Goal: Information Seeking & Learning: Check status

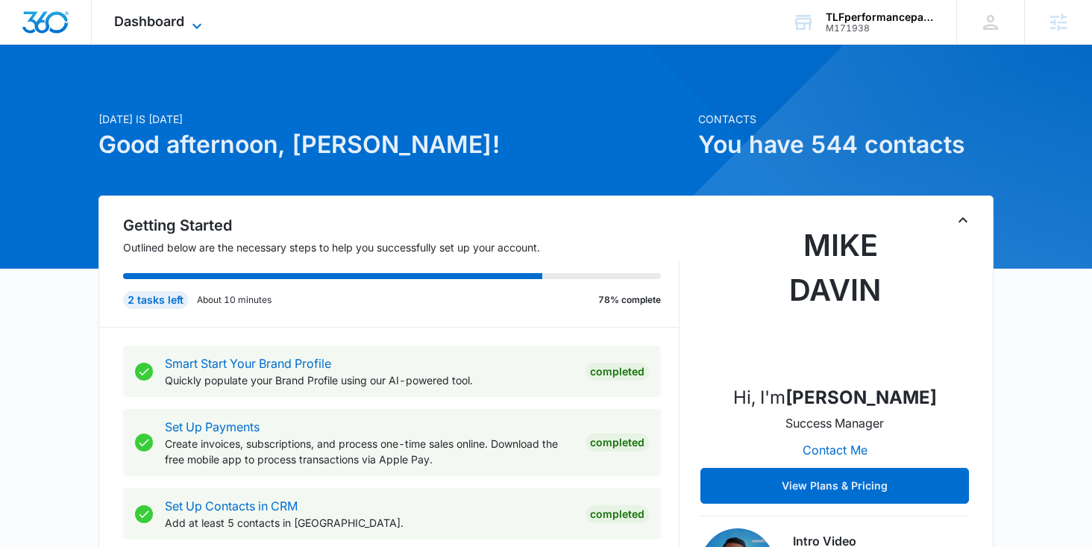
click at [197, 17] on icon at bounding box center [197, 26] width 18 height 18
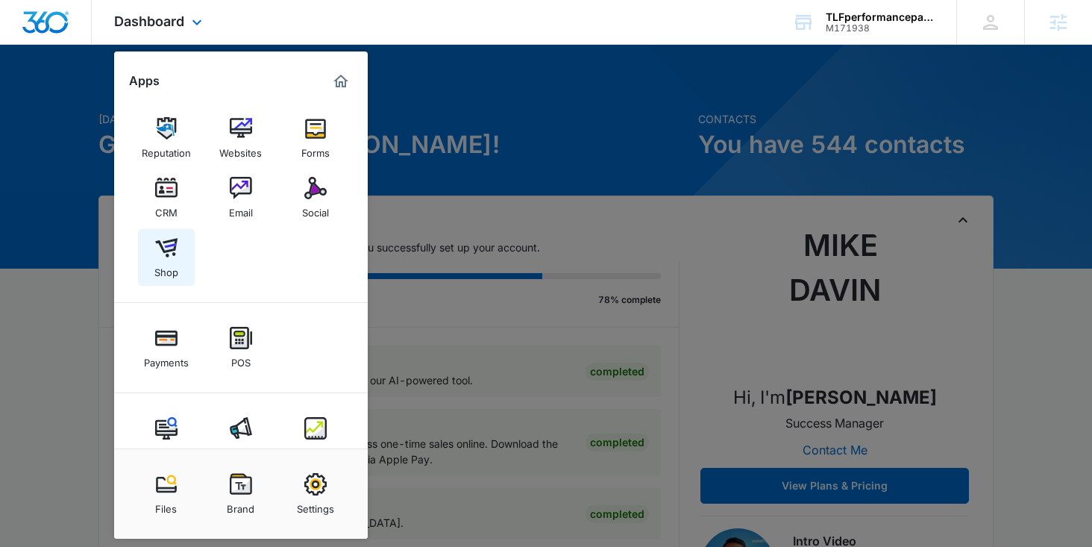
click at [168, 238] on img at bounding box center [166, 247] width 22 height 22
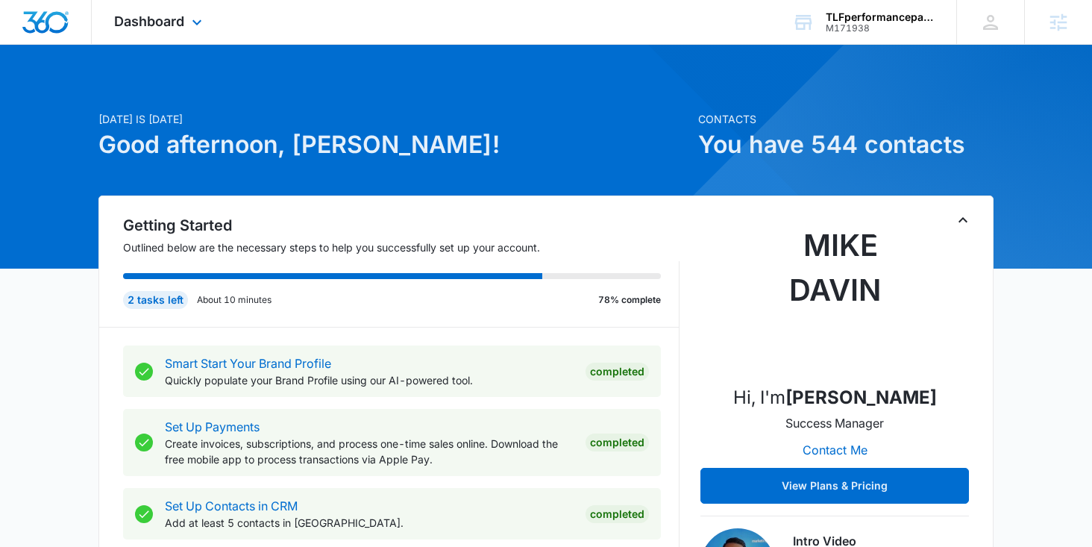
click at [207, 30] on div "Dashboard Apps Reputation Websites Forms CRM Email Social Shop Payments POS Con…" at bounding box center [160, 22] width 136 height 44
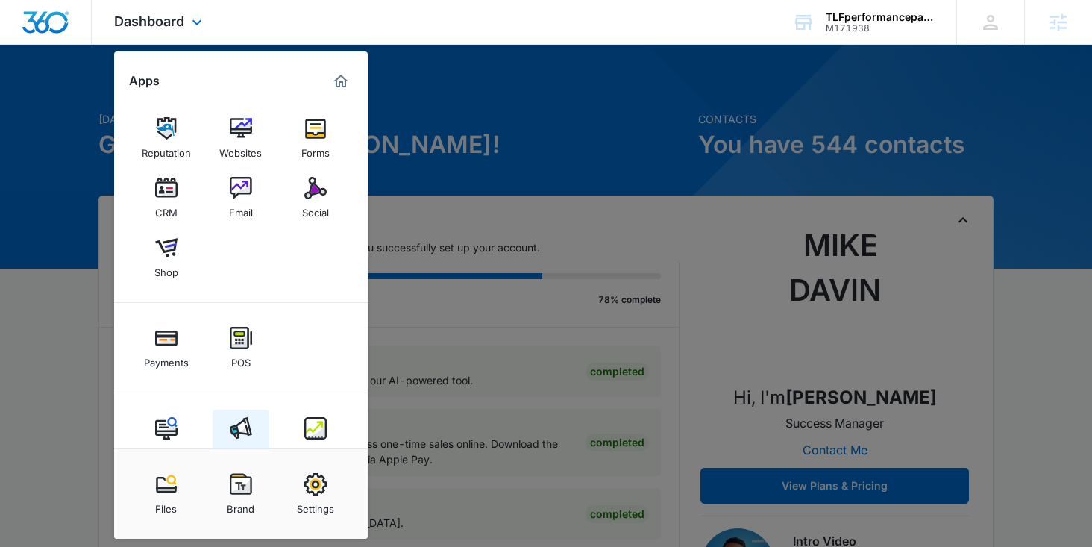
click at [245, 426] on img at bounding box center [241, 428] width 22 height 22
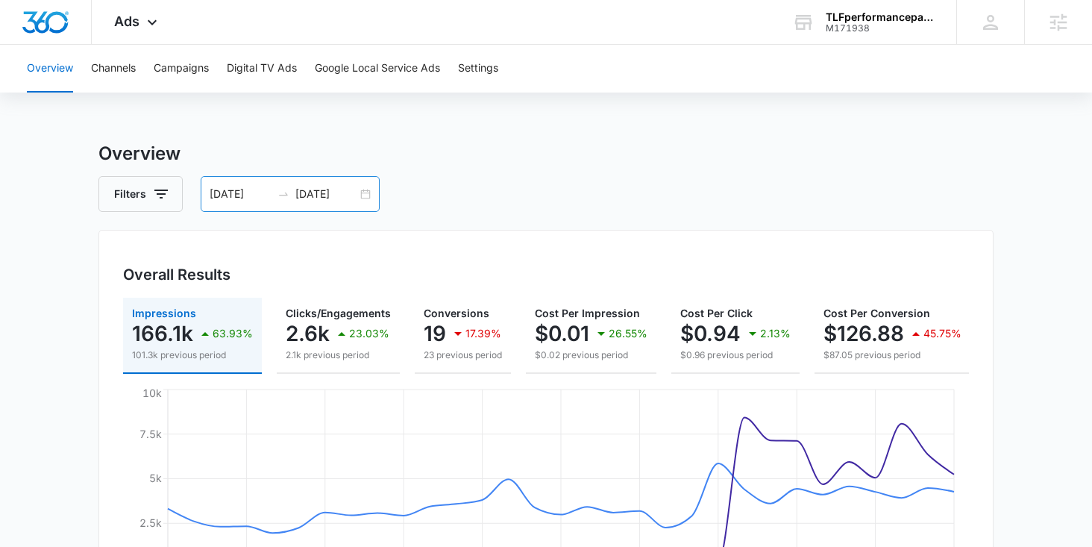
click at [368, 193] on div "07/28/2025 08/27/2025" at bounding box center [290, 194] width 179 height 36
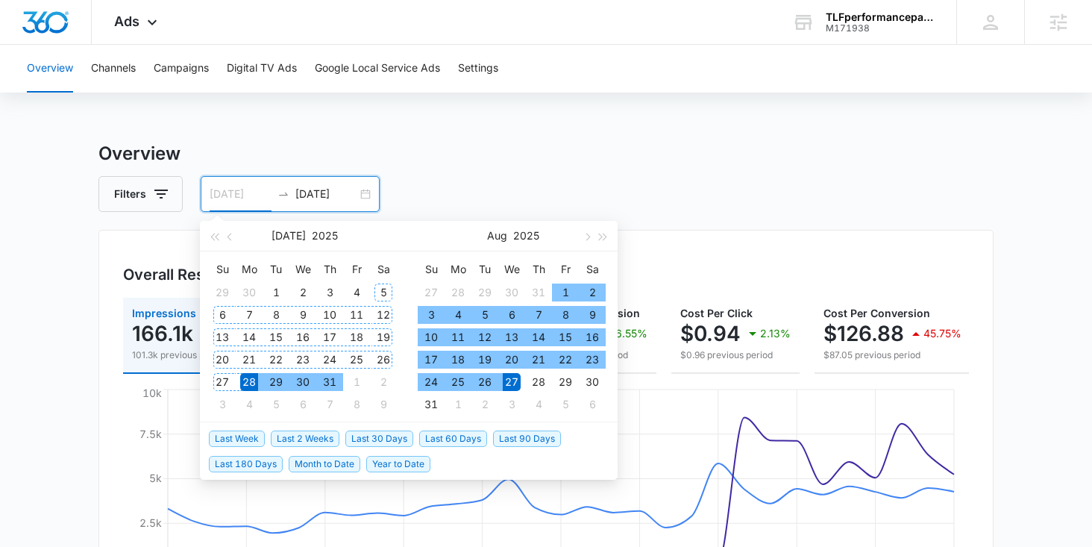
type input "07/28/2025"
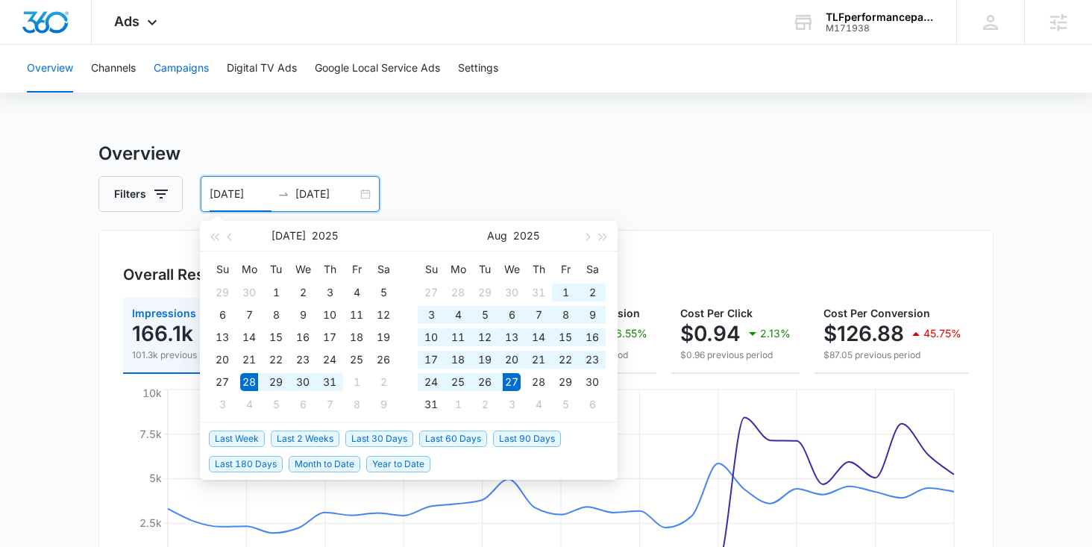
click at [185, 58] on button "Campaigns" at bounding box center [181, 69] width 55 height 48
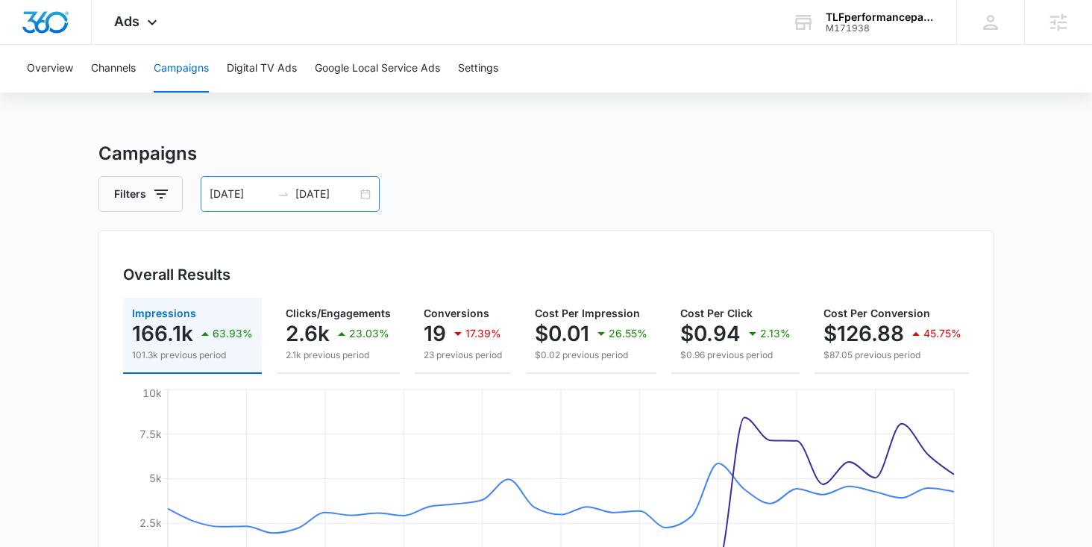
click at [364, 195] on div "07/28/2025 08/27/2025" at bounding box center [290, 194] width 179 height 36
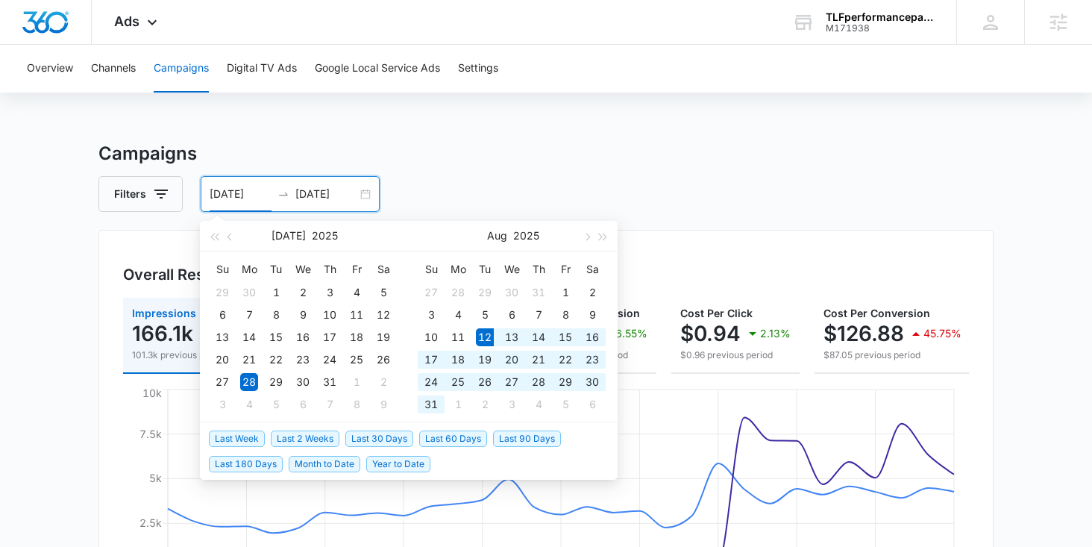
click at [374, 441] on span "Last 30 Days" at bounding box center [379, 438] width 68 height 16
type input "08/12/2025"
type input "09/11/2025"
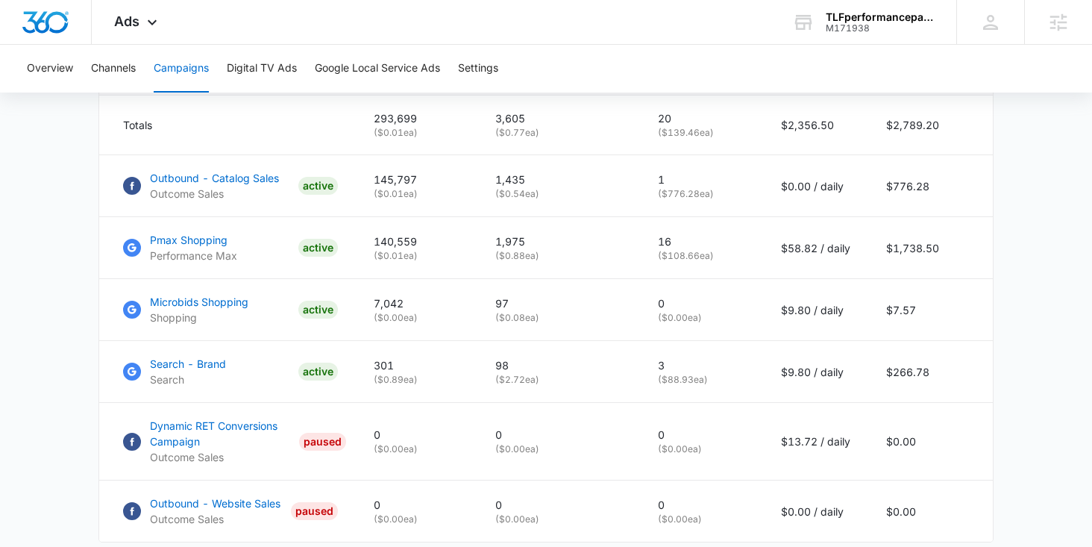
scroll to position [691, 0]
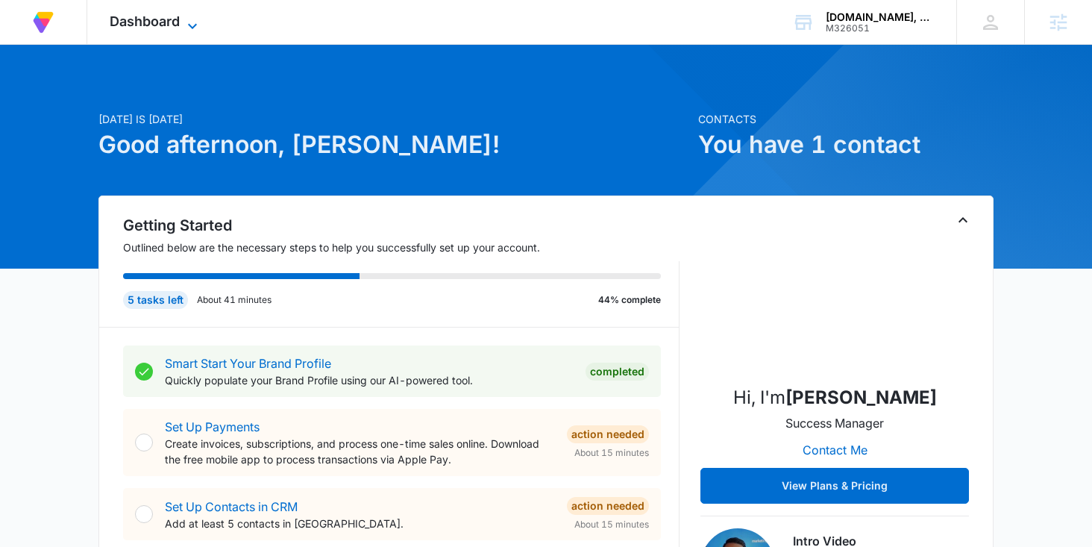
click at [192, 25] on icon at bounding box center [192, 25] width 9 height 5
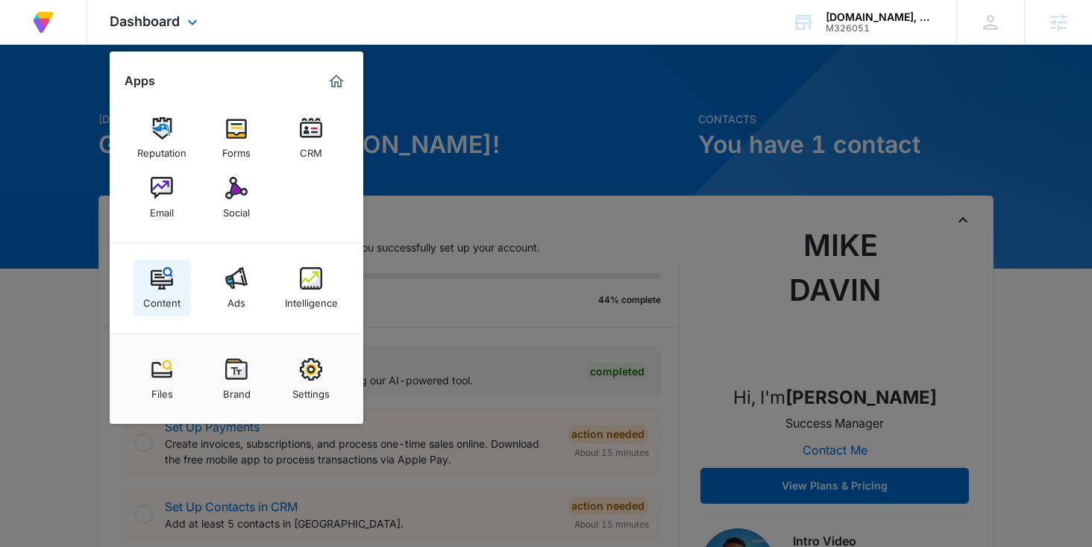
click at [157, 289] on img at bounding box center [162, 278] width 22 height 22
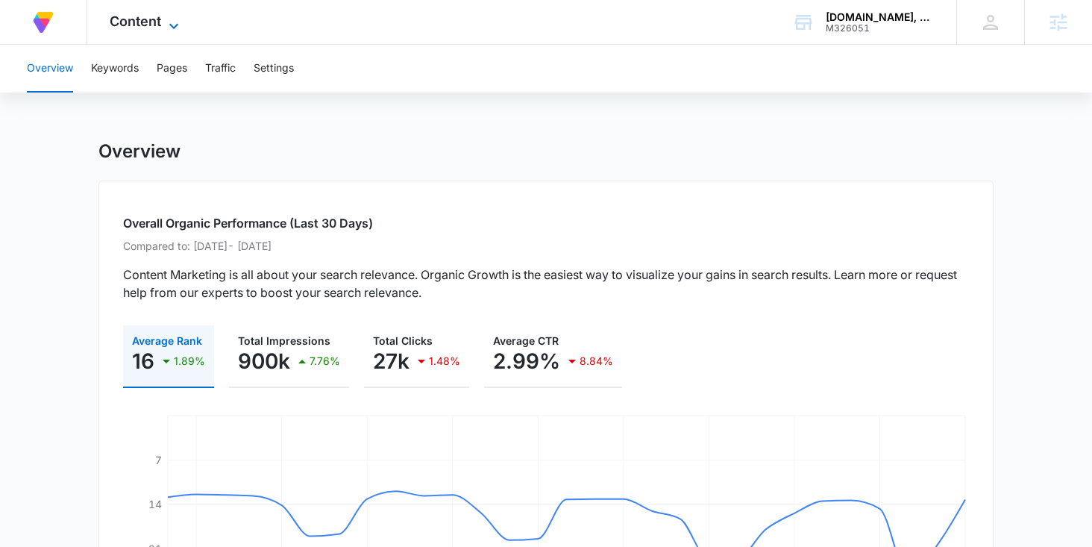
click at [153, 24] on span "Content" at bounding box center [135, 21] width 51 height 16
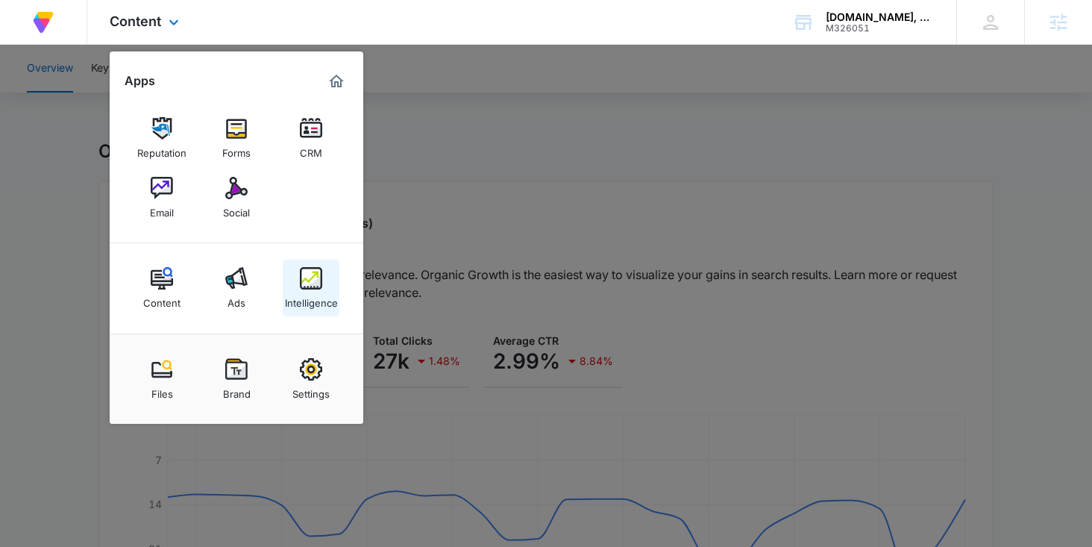
click at [312, 277] on img at bounding box center [311, 278] width 22 height 22
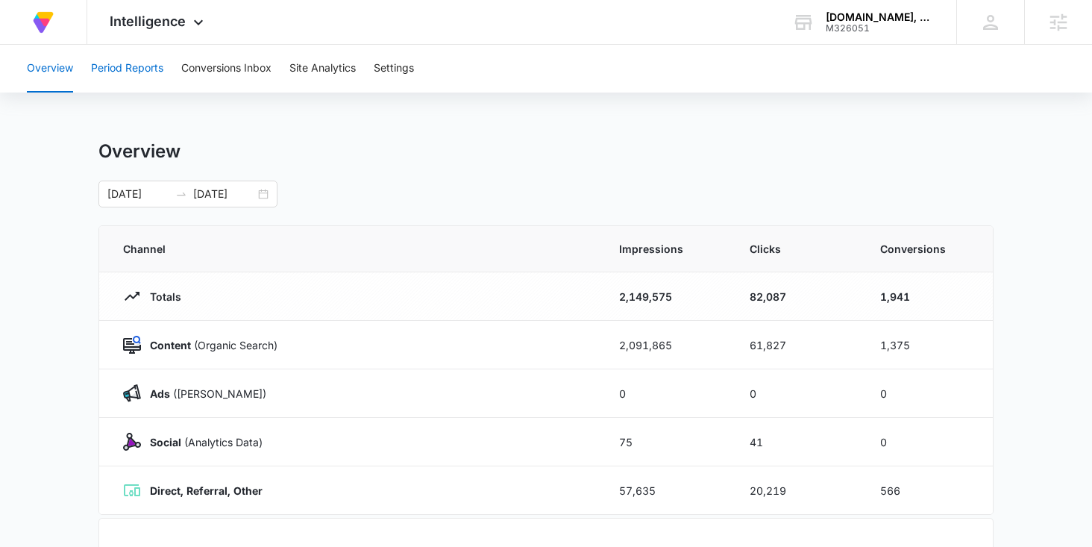
click at [145, 80] on button "Period Reports" at bounding box center [127, 69] width 72 height 48
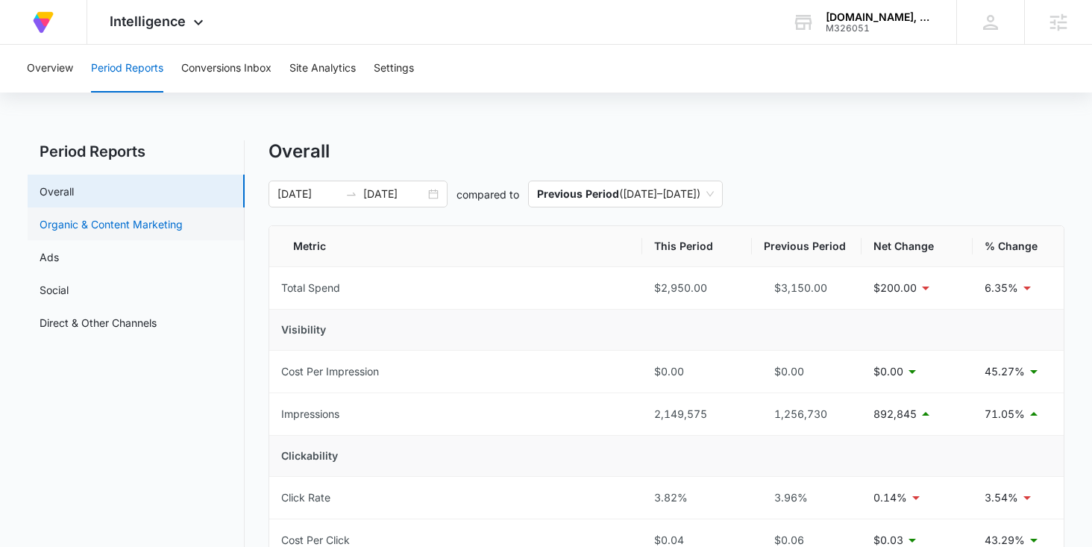
click at [132, 227] on link "Organic & Content Marketing" at bounding box center [111, 224] width 143 height 16
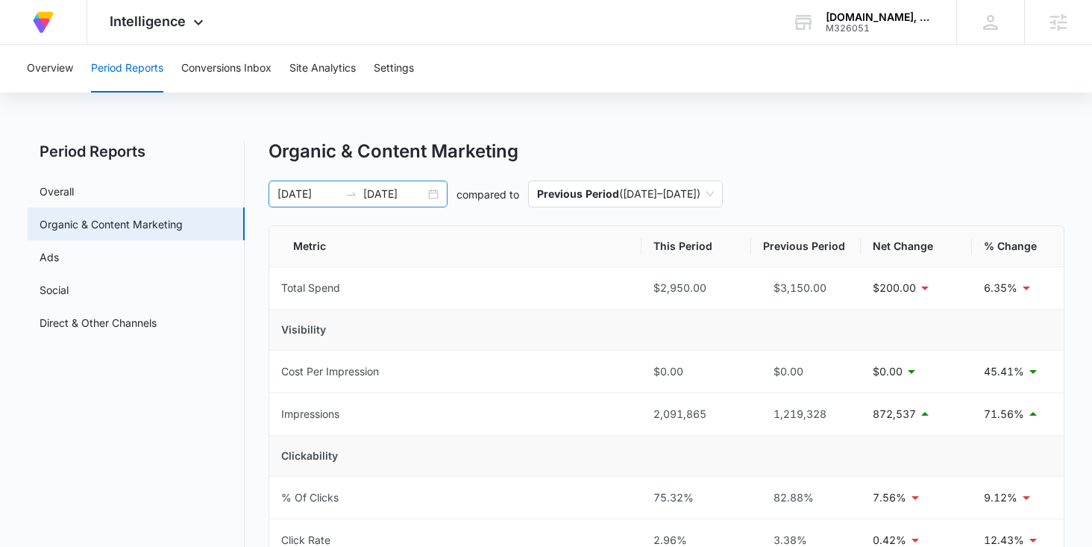
click at [432, 197] on div "05/21/2025 07/20/2025" at bounding box center [357, 193] width 179 height 27
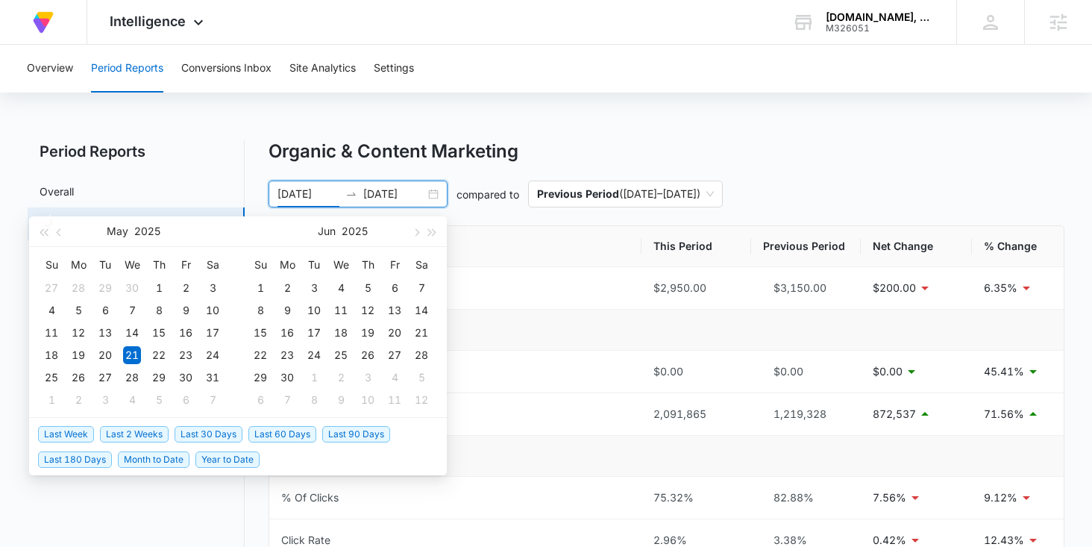
click at [197, 431] on span "Last 30 Days" at bounding box center [208, 434] width 68 height 16
type input "08/11/2025"
type input "09/10/2025"
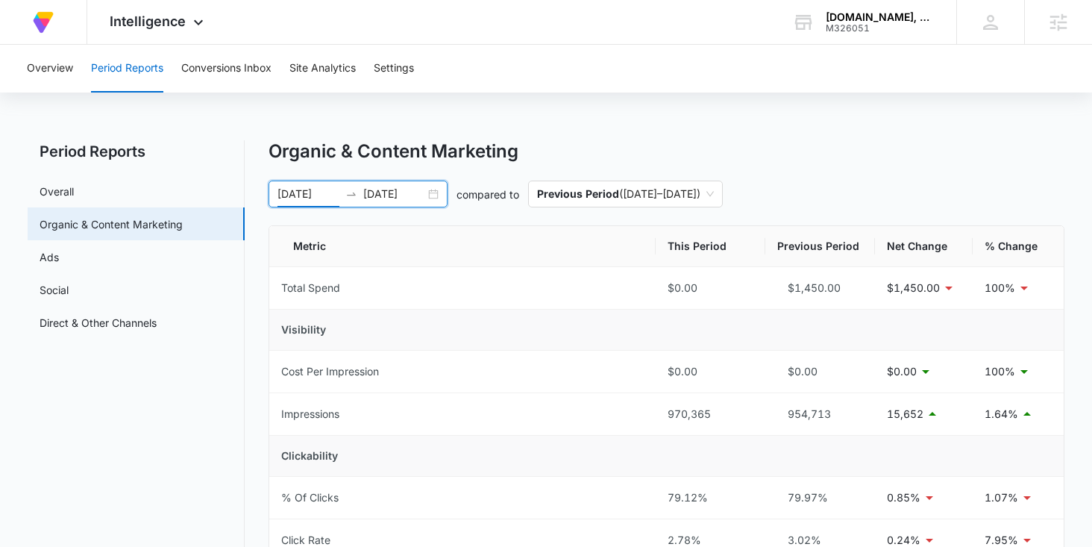
click at [434, 196] on div "08/11/2025 09/10/2025" at bounding box center [357, 193] width 179 height 27
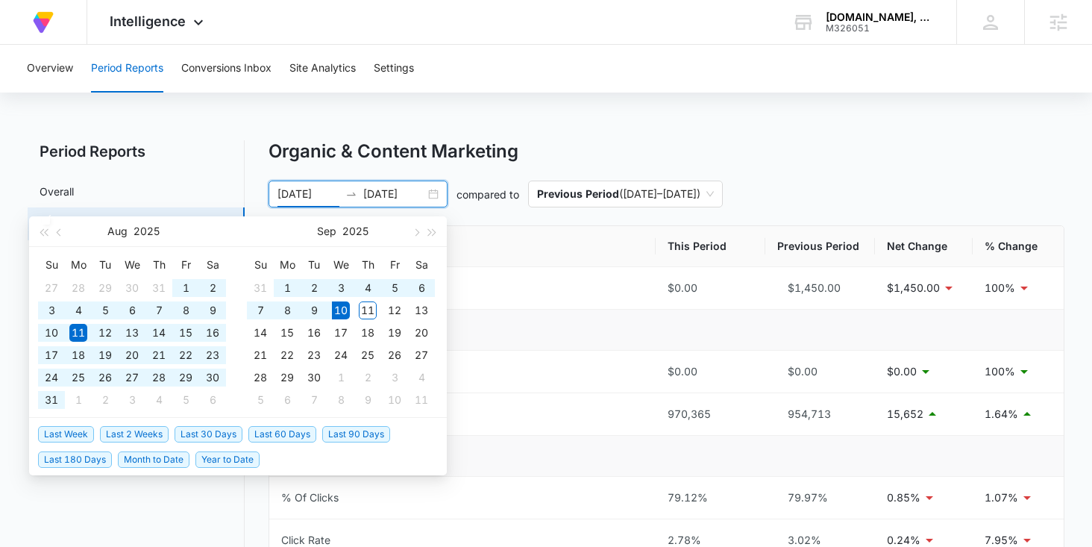
click at [290, 435] on span "Last 60 Days" at bounding box center [282, 434] width 68 height 16
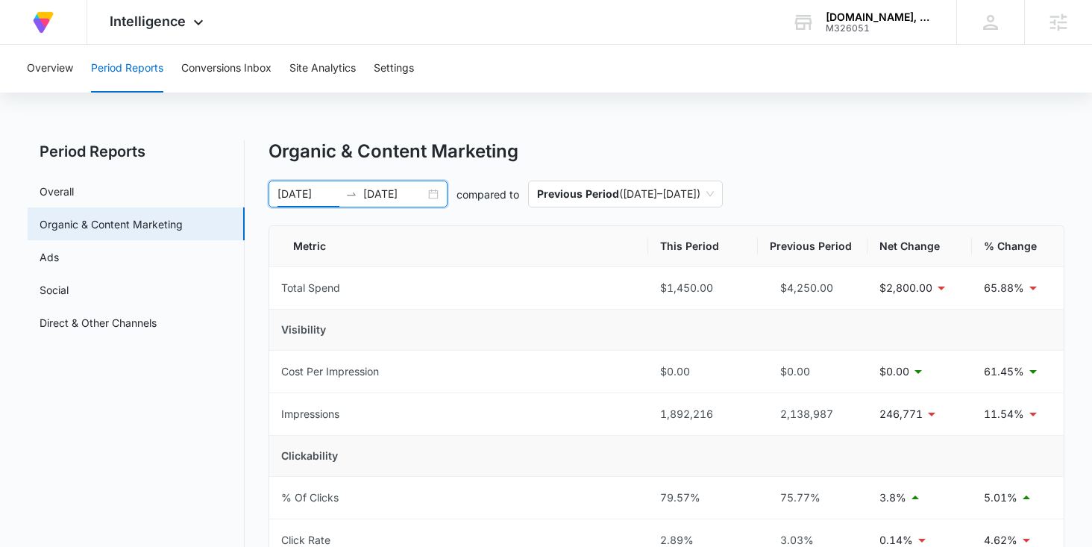
click at [431, 198] on div "07/12/2025 09/10/2025" at bounding box center [357, 193] width 179 height 27
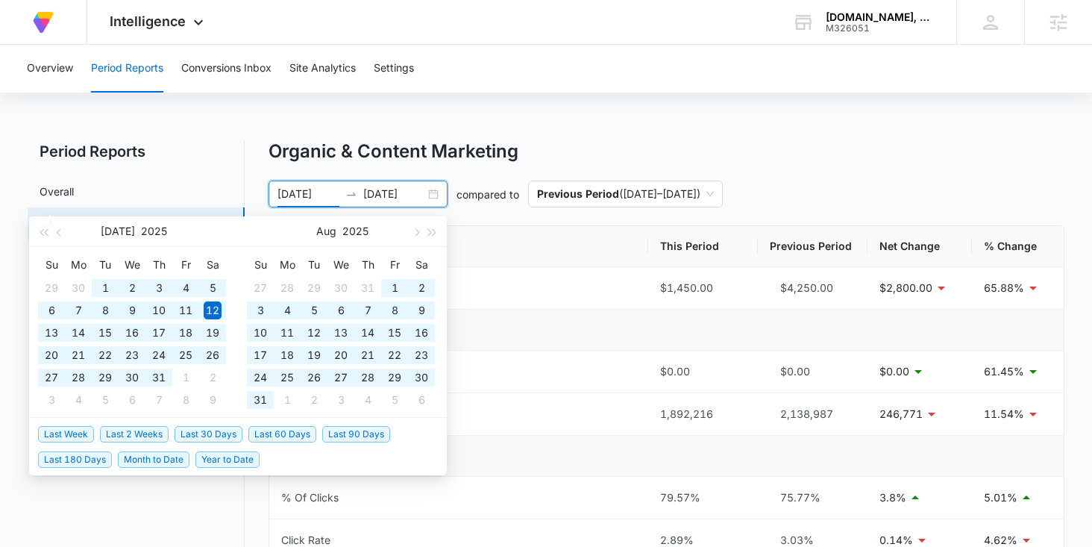
click at [353, 427] on span "Last 90 Days" at bounding box center [356, 434] width 68 height 16
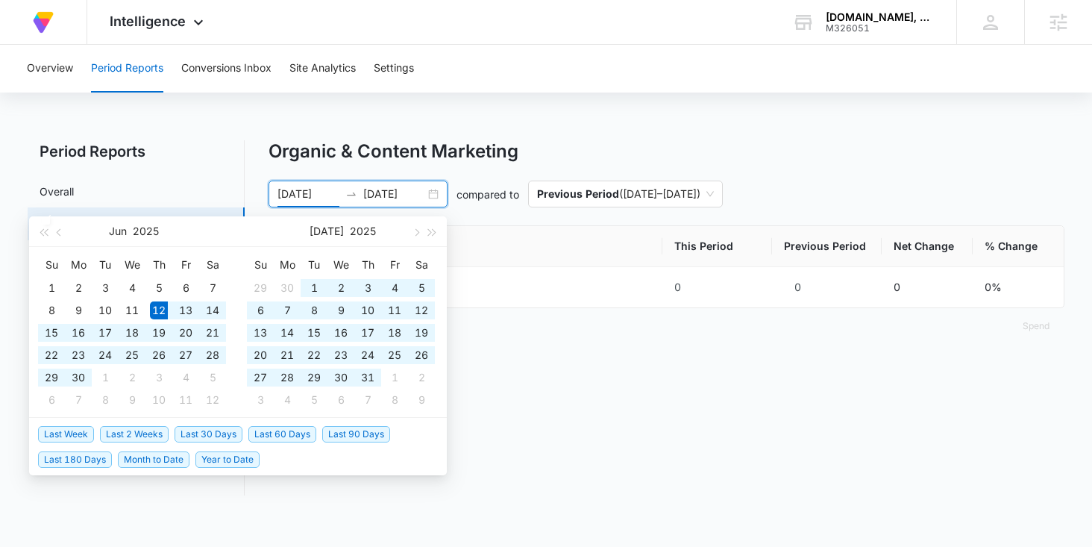
type input "06/12/2025"
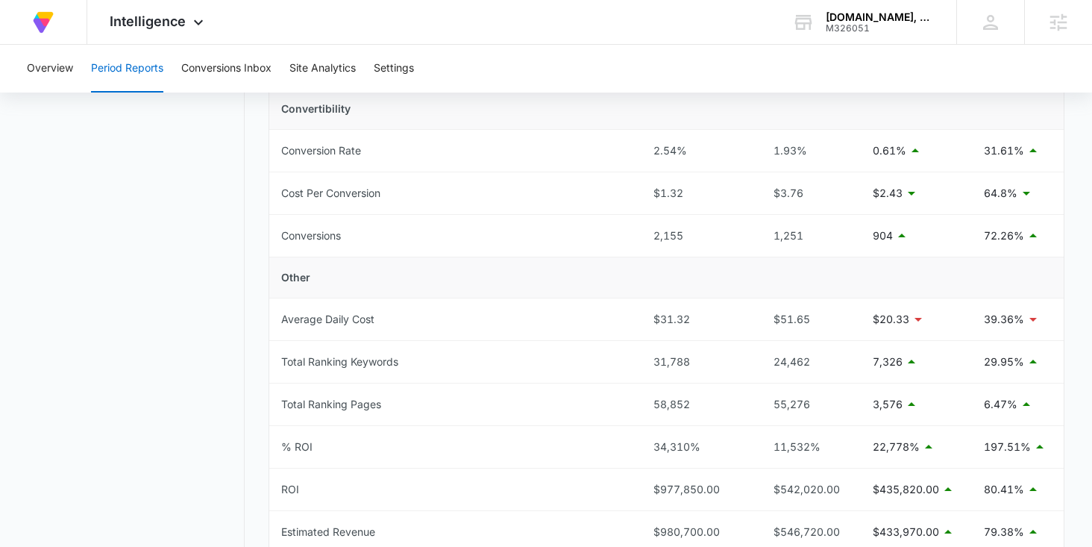
scroll to position [636, 0]
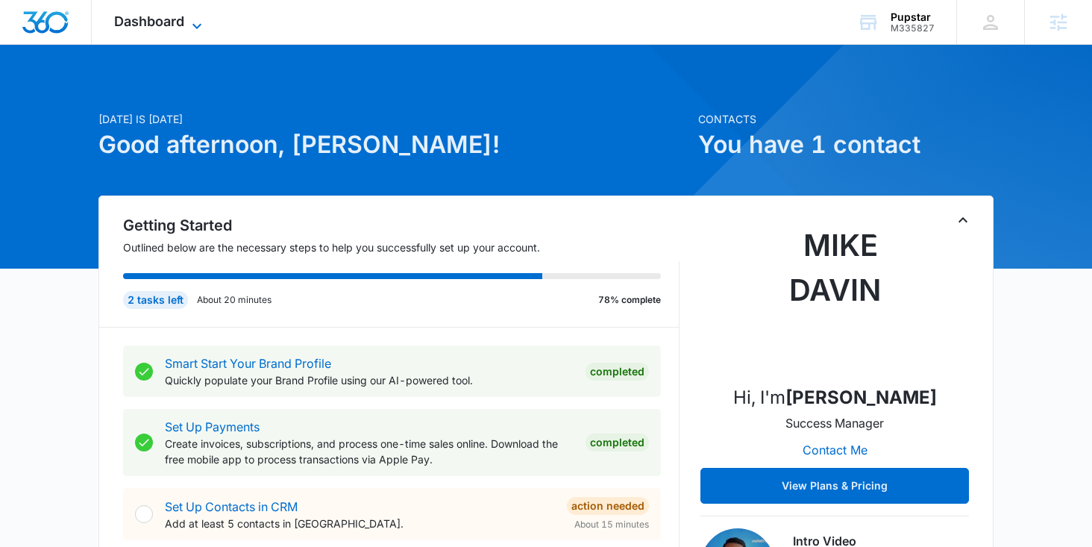
click at [181, 26] on span "Dashboard" at bounding box center [149, 21] width 70 height 16
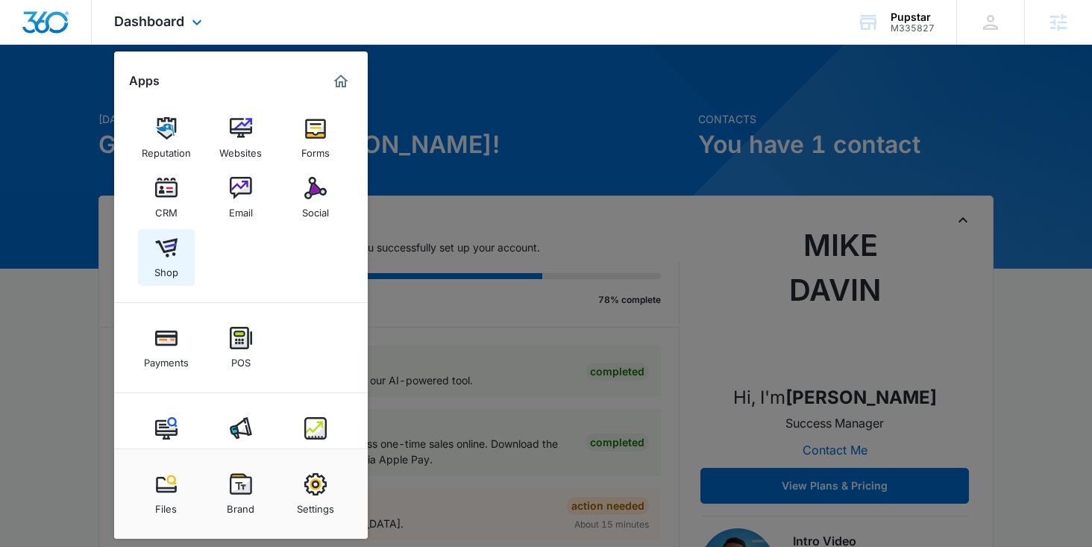
click at [155, 263] on div "Shop" at bounding box center [166, 268] width 24 height 19
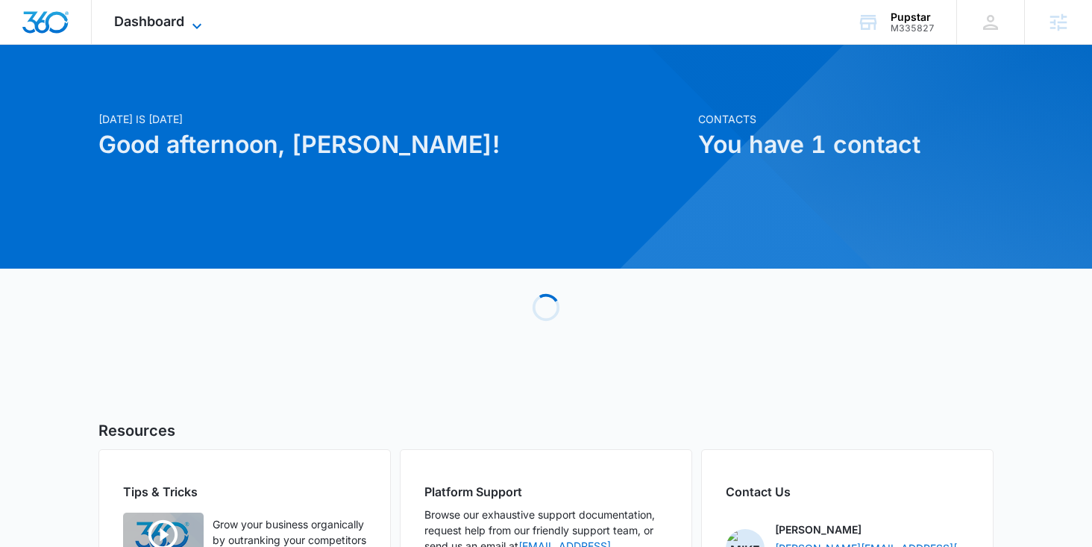
click at [170, 16] on span "Dashboard" at bounding box center [149, 21] width 70 height 16
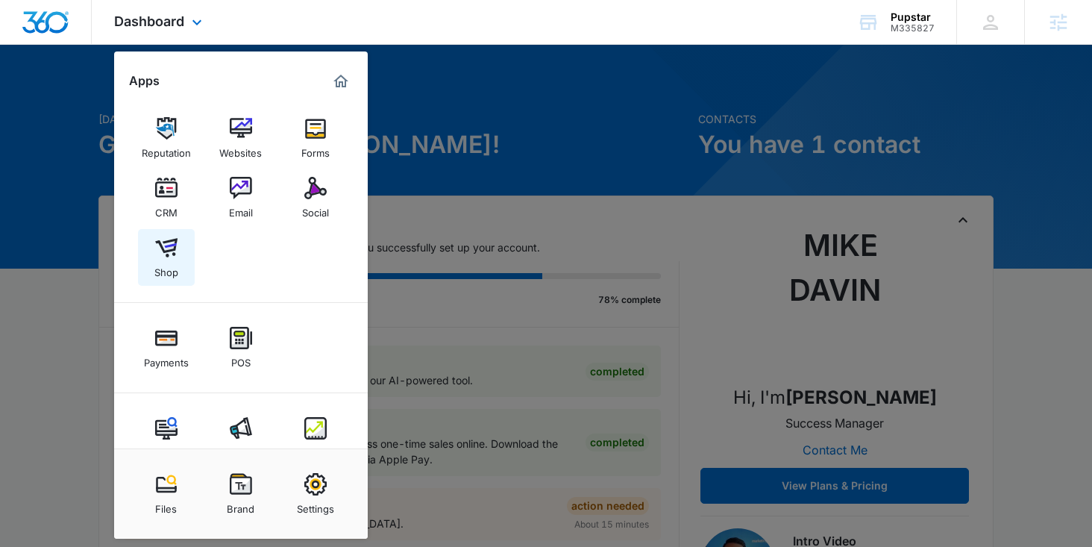
click at [169, 239] on img at bounding box center [166, 247] width 22 height 22
